Goal: Go to known website: Access a specific website the user already knows

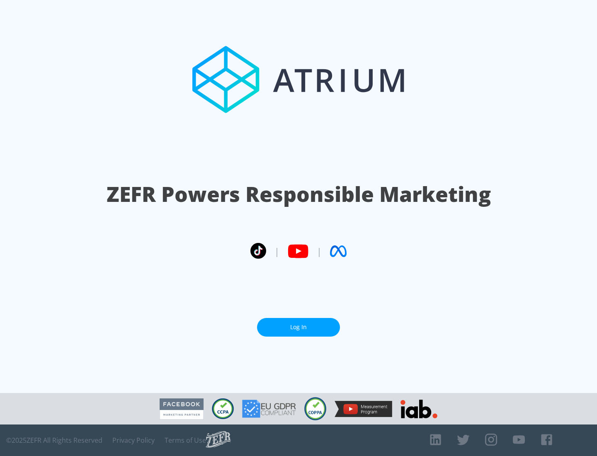
click at [299, 327] on link "Log In" at bounding box center [298, 327] width 83 height 19
